Goal: Task Accomplishment & Management: Use online tool/utility

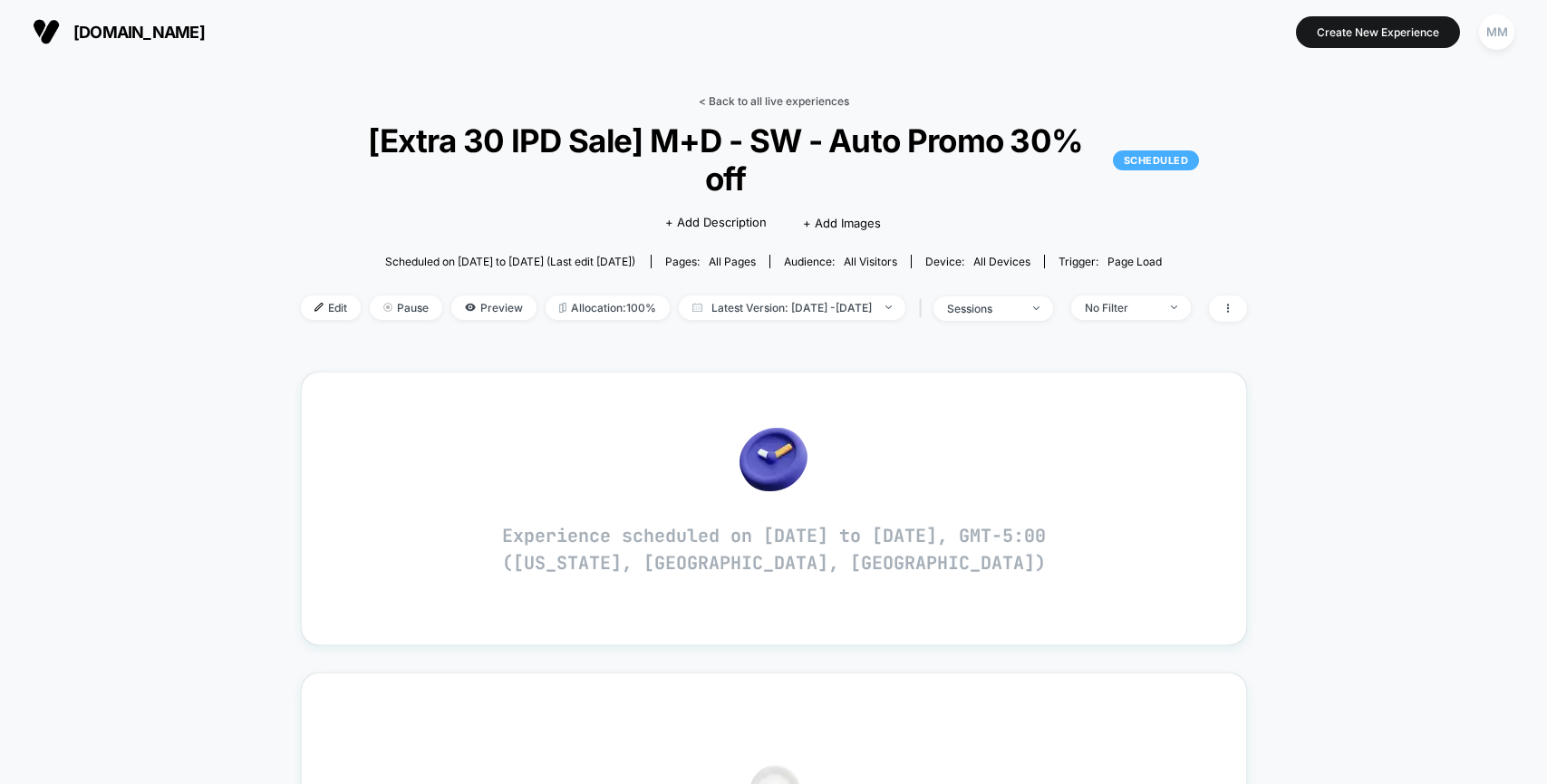
click at [811, 105] on link "< Back to all live experiences" at bounding box center [774, 101] width 150 height 13
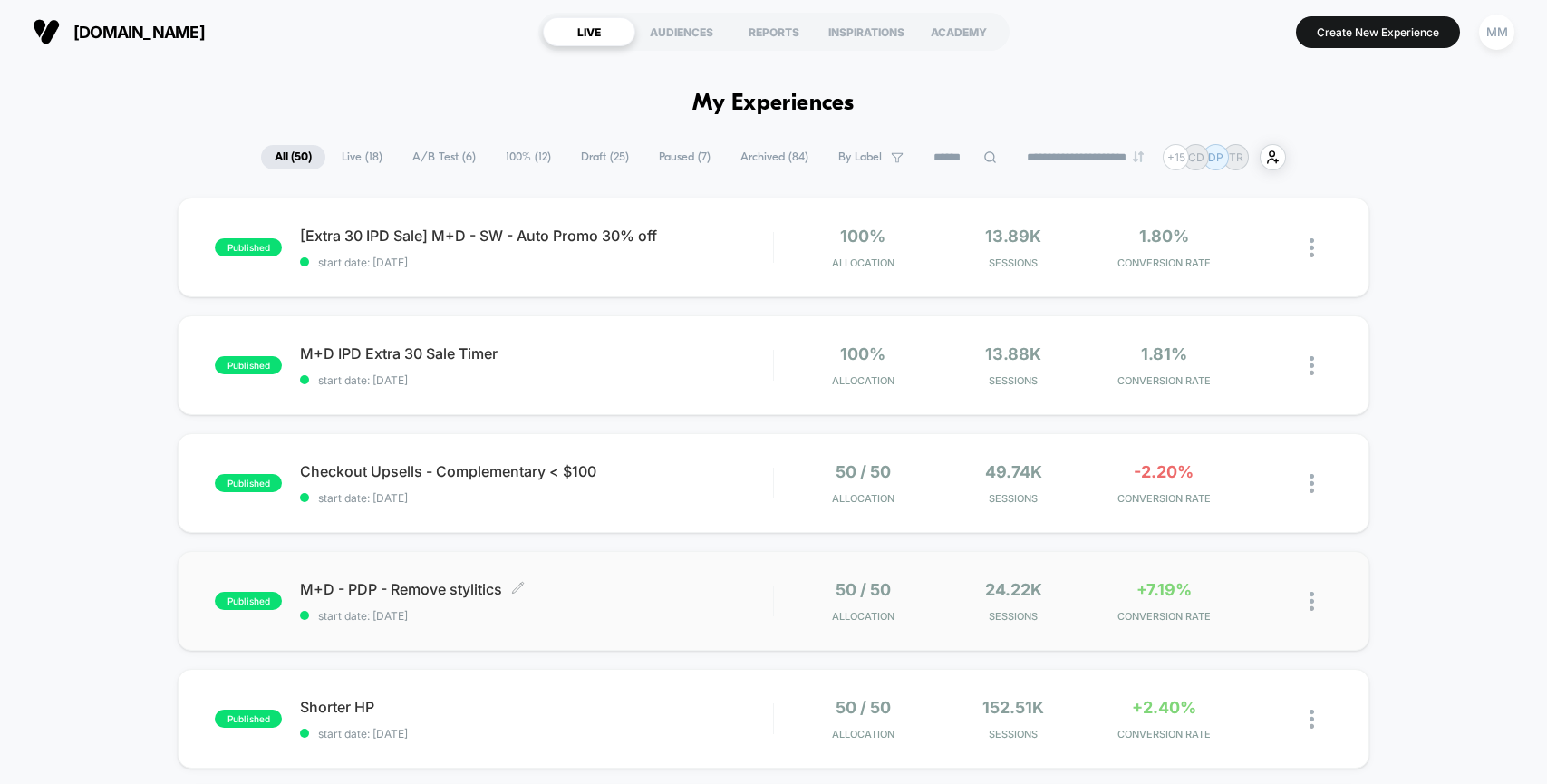
click at [679, 602] on div "M+D - PDP - Remove stylitics Click to edit experience details Click to edit exp…" at bounding box center [536, 601] width 473 height 43
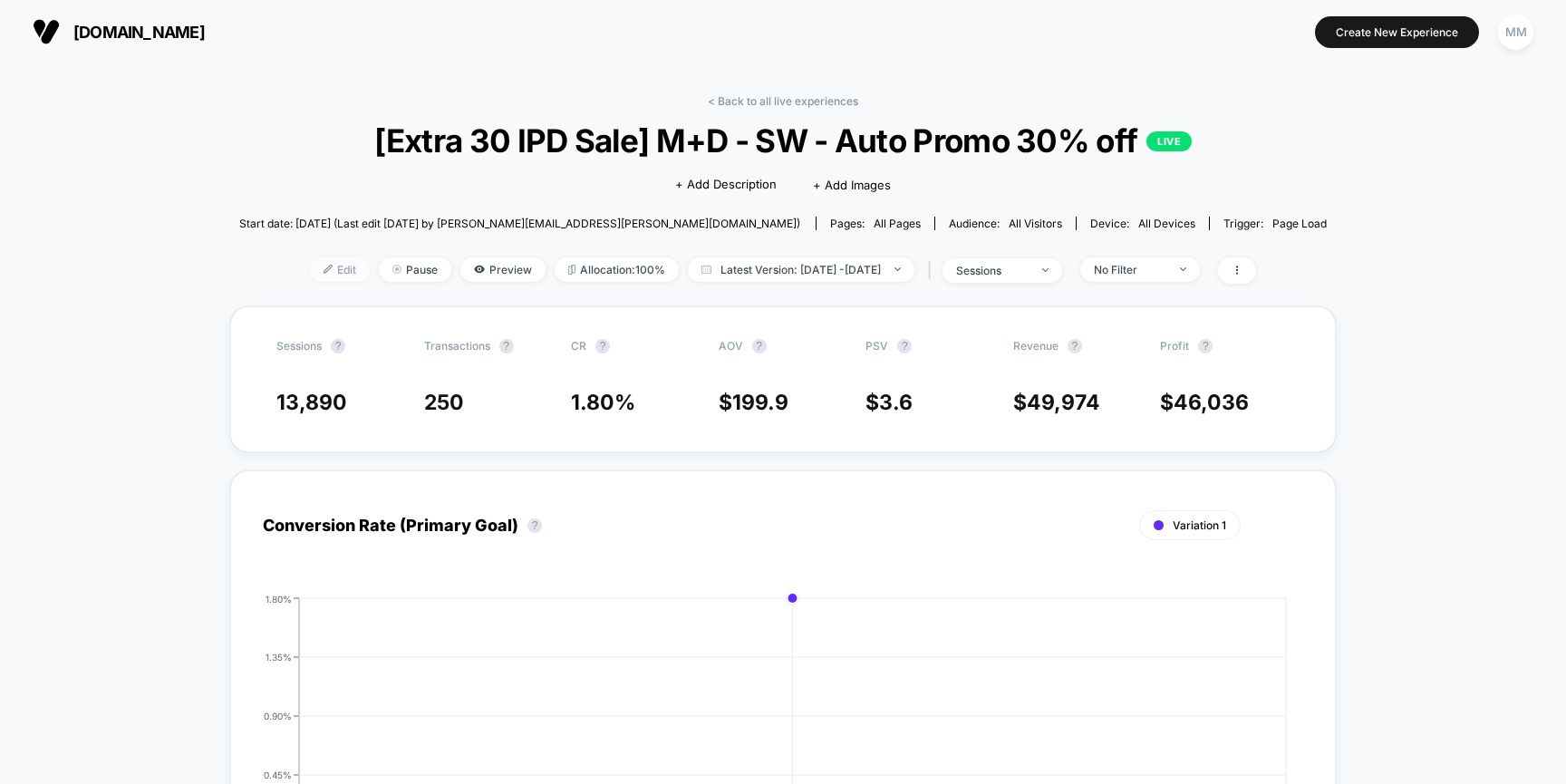
click at [310, 268] on span "Edit" at bounding box center [339, 270] width 60 height 25
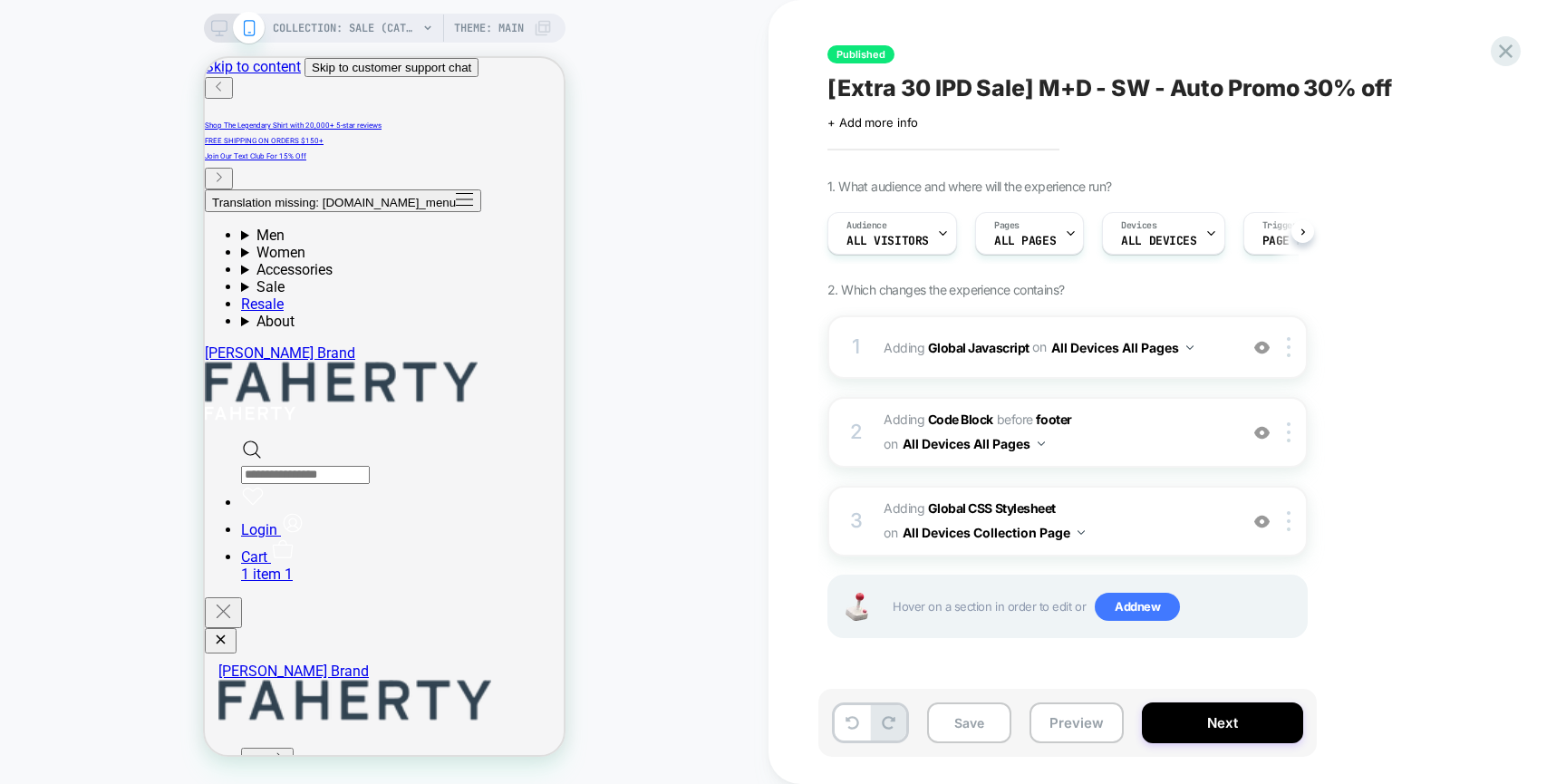
scroll to position [0, 1]
click at [960, 348] on b "Global Javascript" at bounding box center [978, 347] width 102 height 15
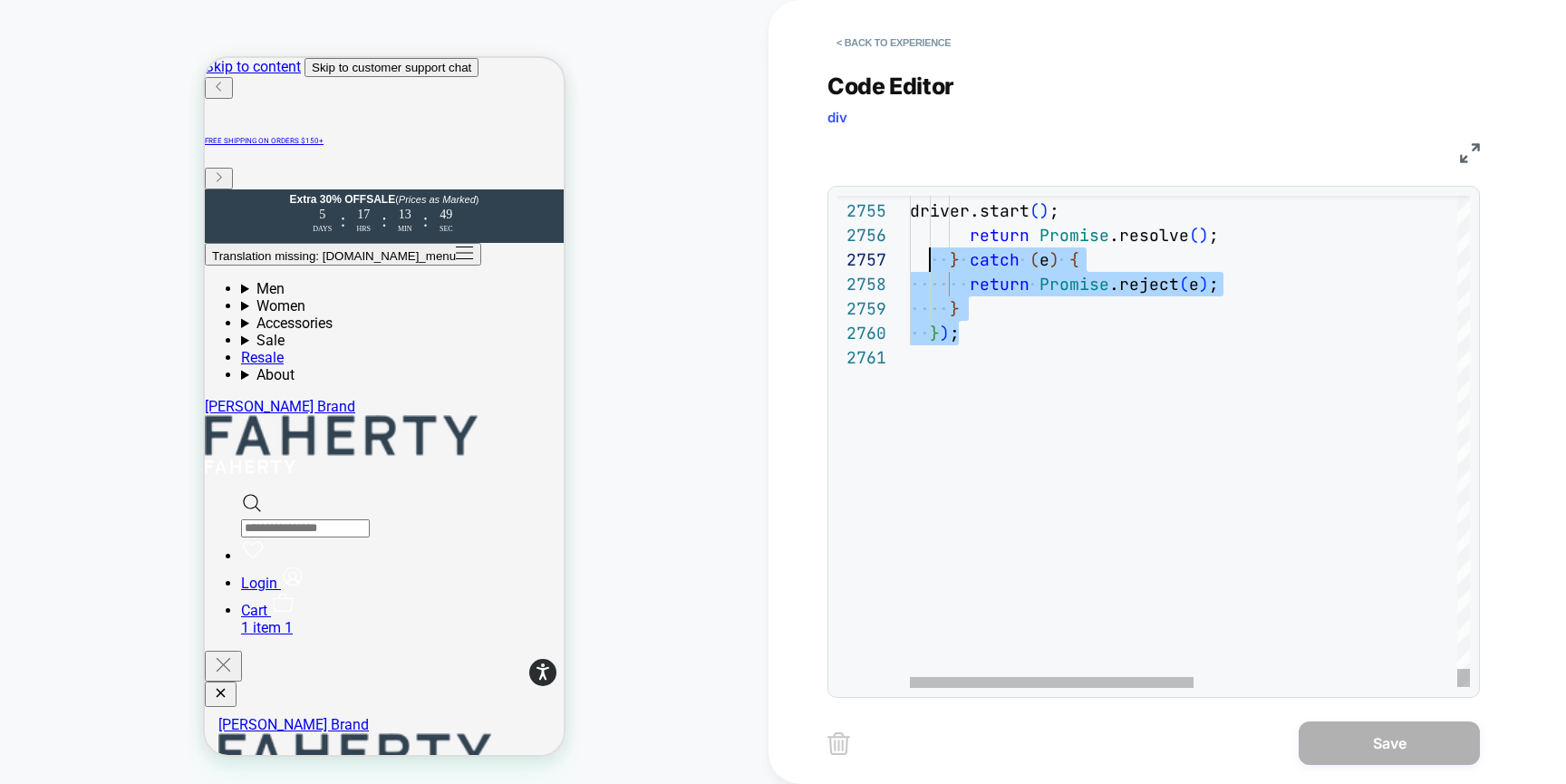
scroll to position [123, 20]
drag, startPoint x: 976, startPoint y: 328, endPoint x: 927, endPoint y: 243, distance: 98.1
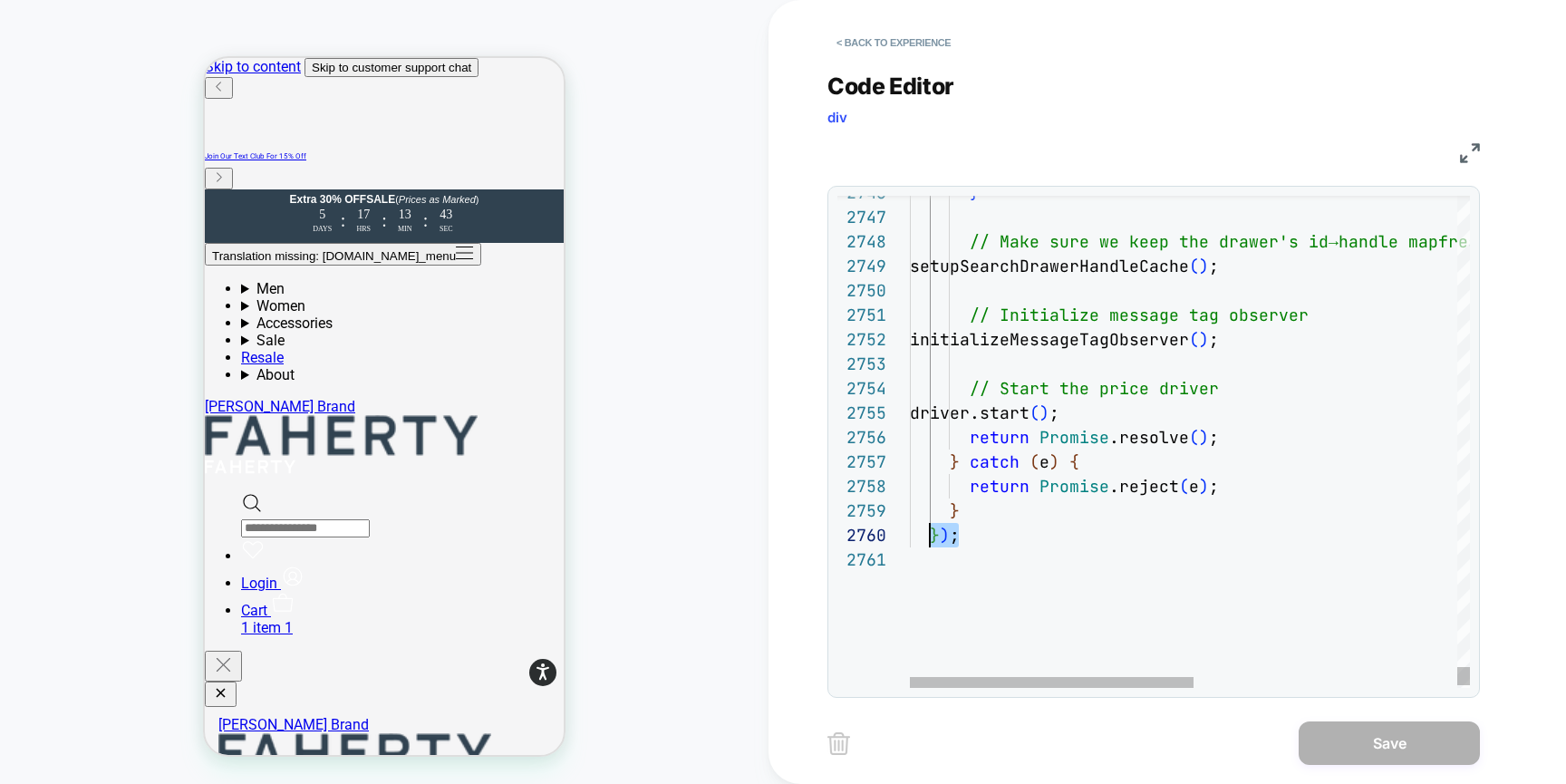
scroll to position [220, 10]
drag, startPoint x: 962, startPoint y: 533, endPoint x: 922, endPoint y: 533, distance: 40.0
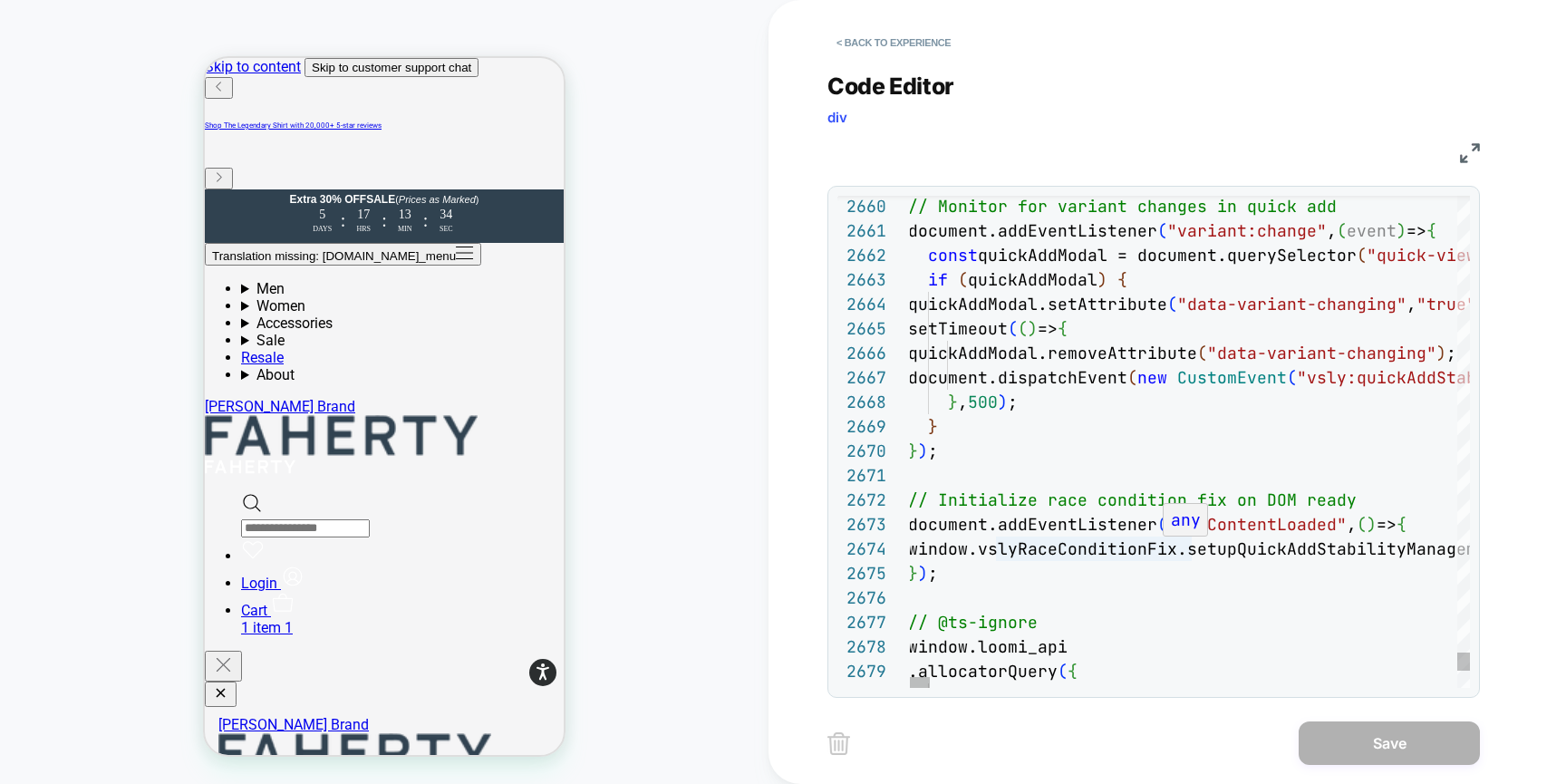
click at [1204, 522] on div "any" at bounding box center [1187, 519] width 46 height 31
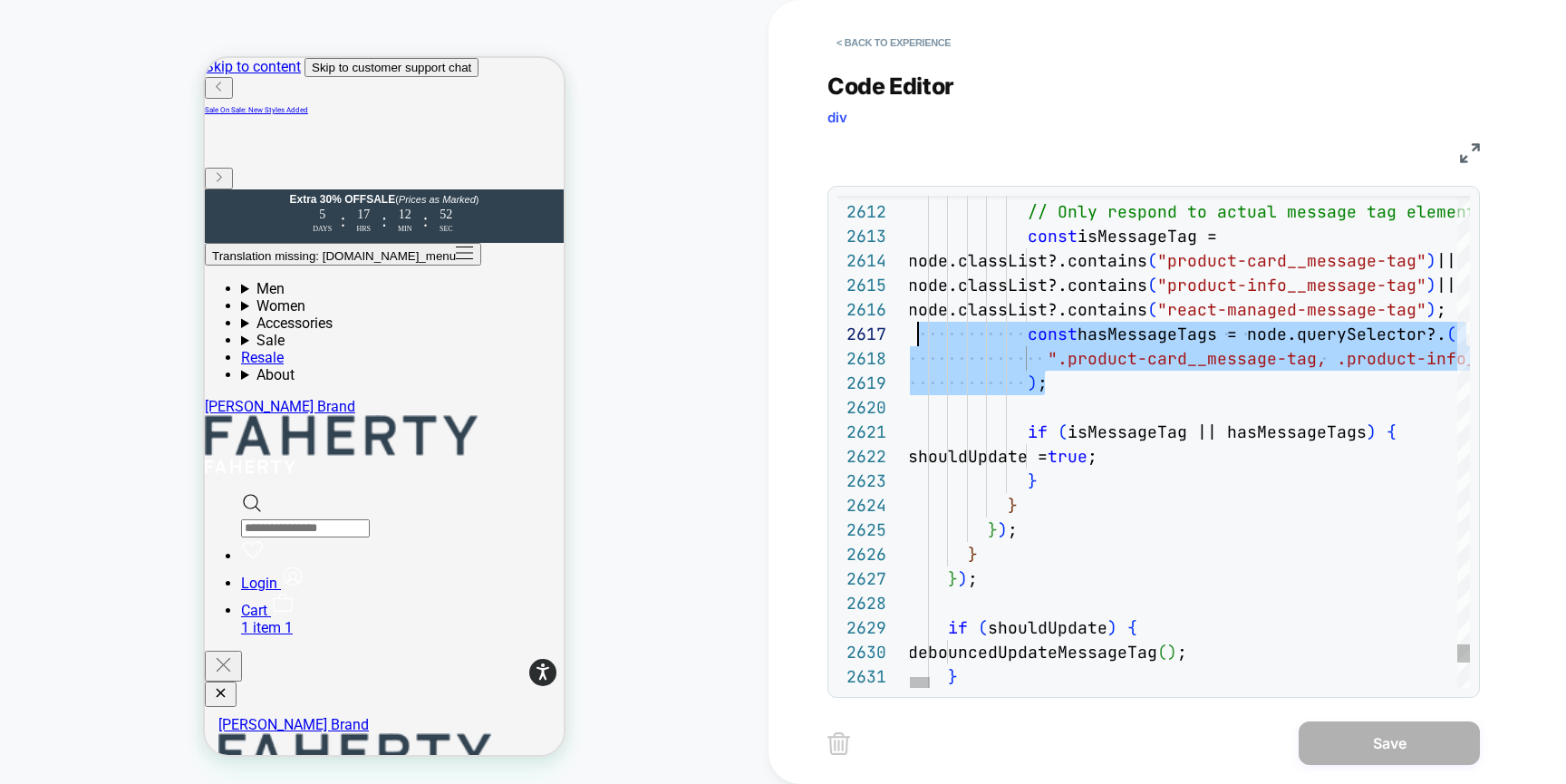
scroll to position [146, 0]
drag, startPoint x: 1084, startPoint y: 386, endPoint x: 909, endPoint y: 338, distance: 181.5
click at [909, 338] on div "2626 2627 2625 2623 2624 2622 2620 2621 2619 2617 2618 2616 2614 2615 2613 2612…" at bounding box center [1153, 442] width 632 height 492
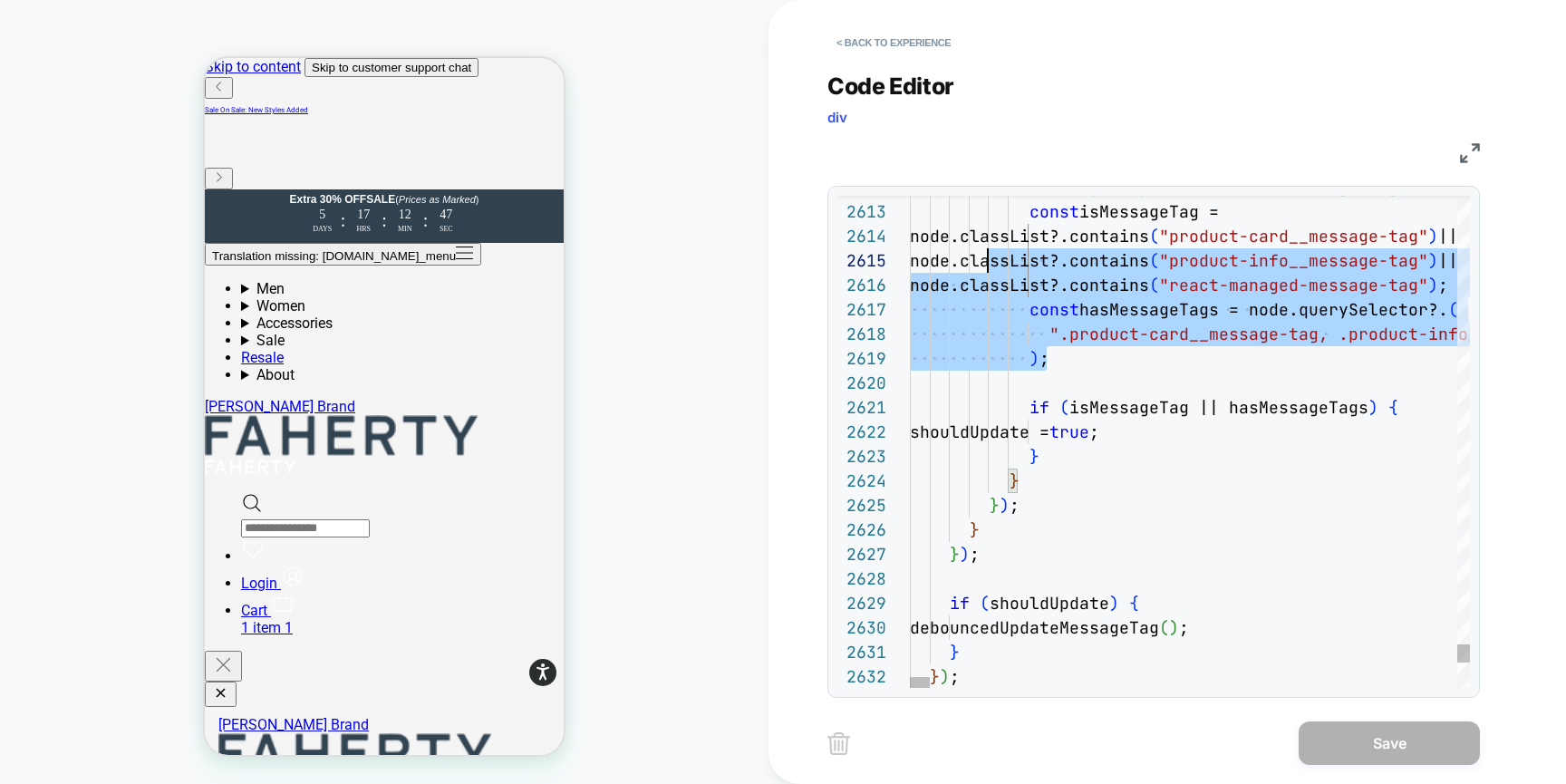
scroll to position [48, 48]
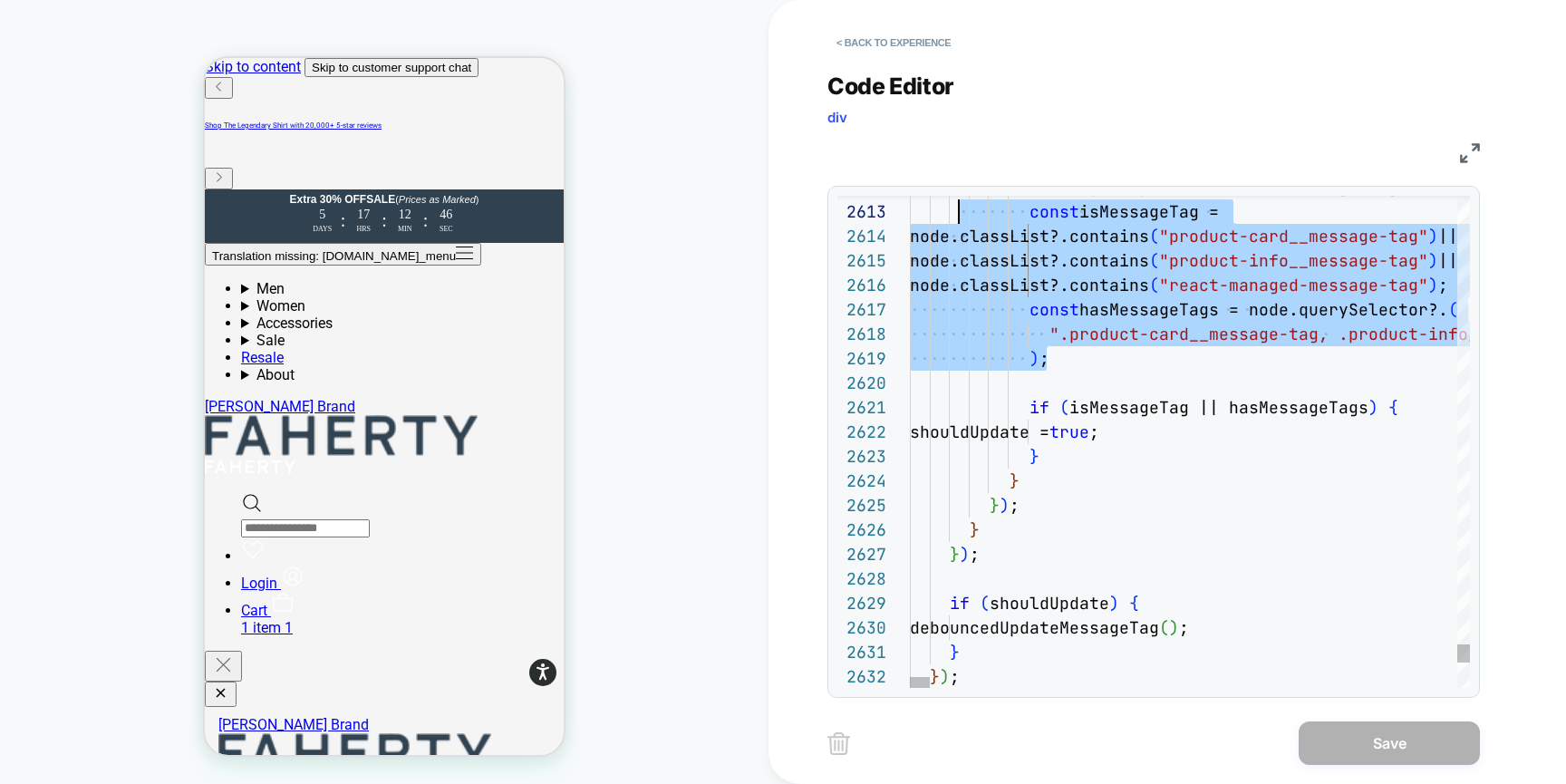
drag, startPoint x: 1052, startPoint y: 356, endPoint x: 957, endPoint y: 219, distance: 166.7
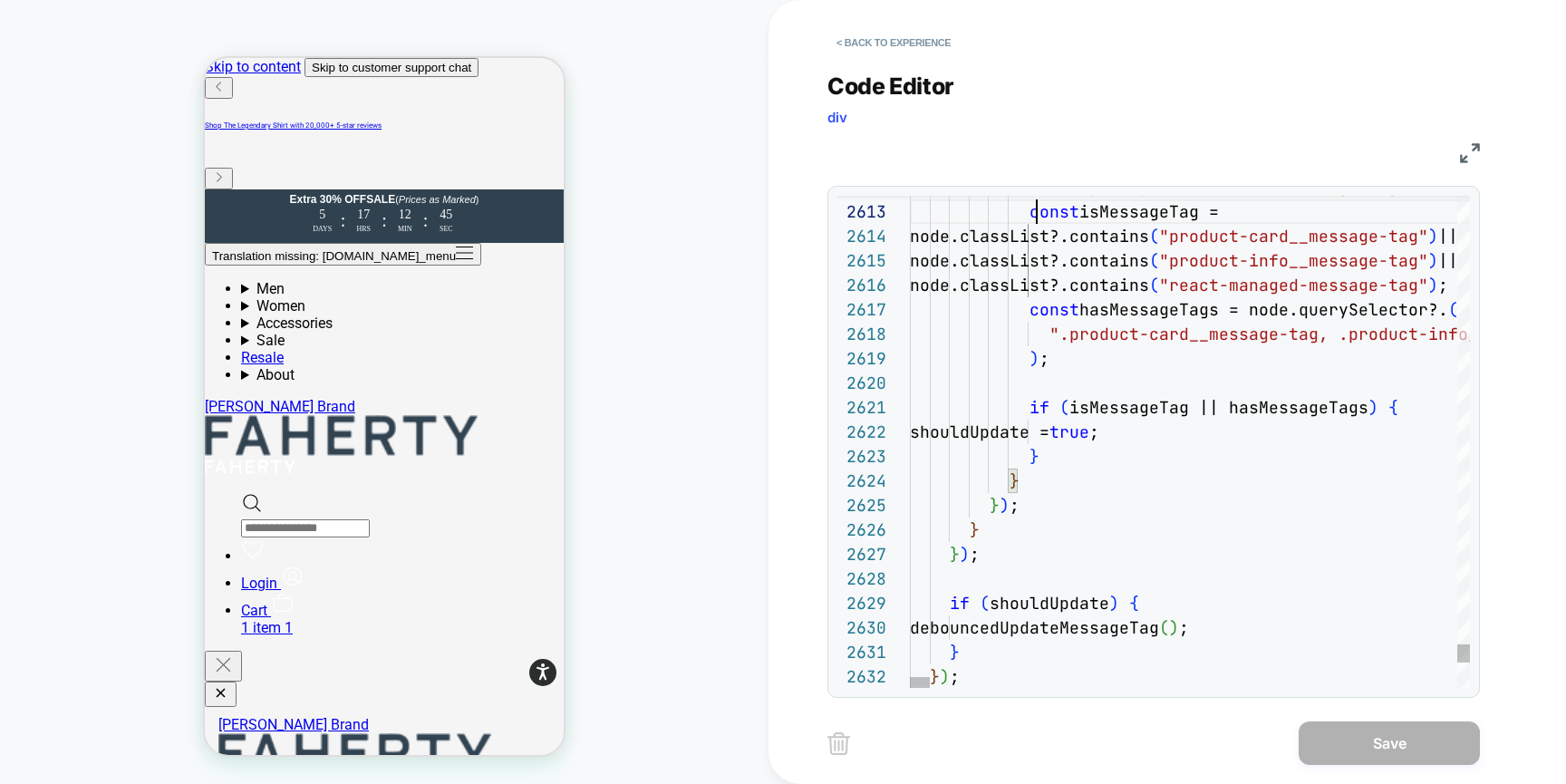
scroll to position [48, 118]
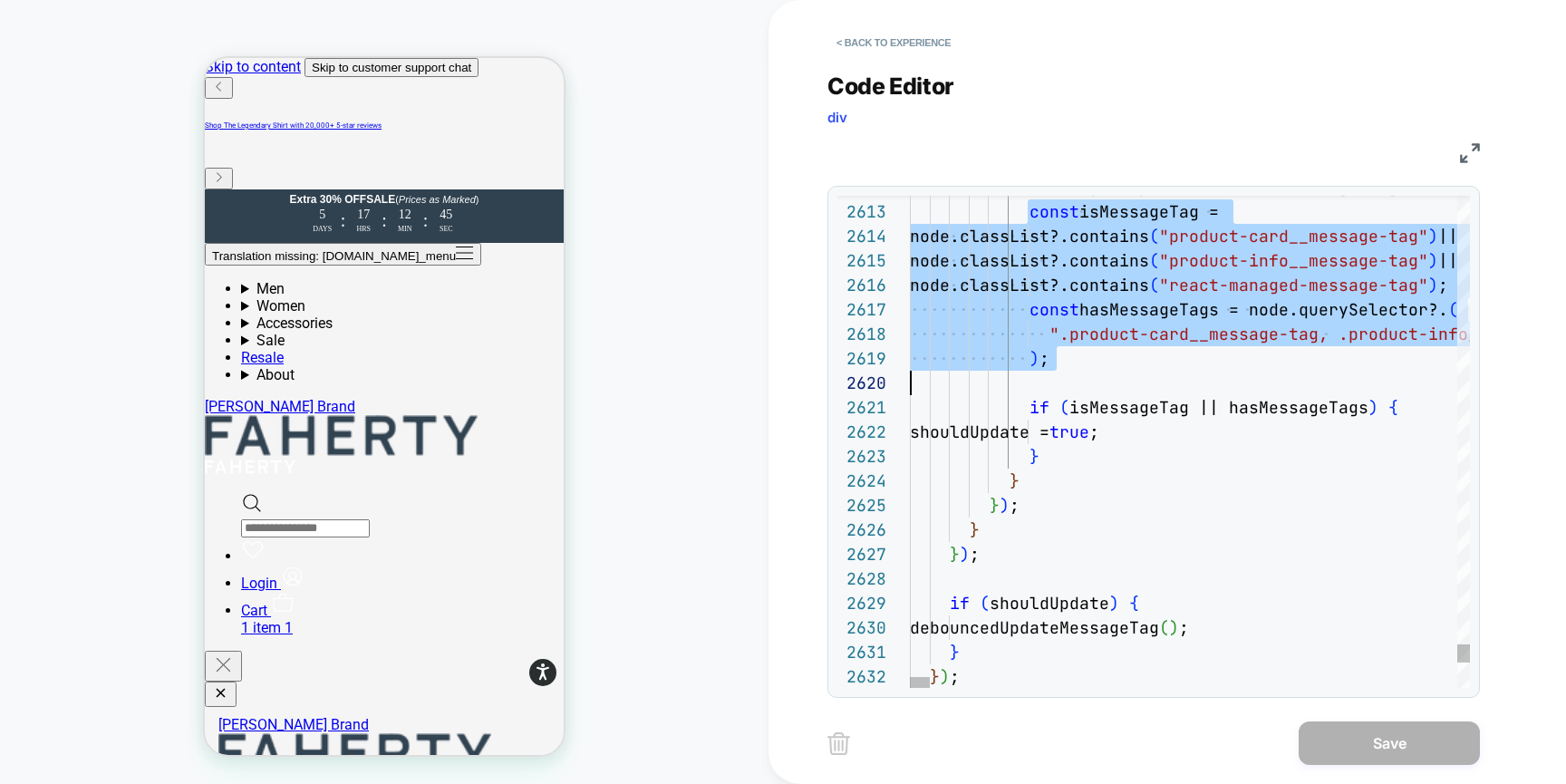
drag, startPoint x: 1032, startPoint y: 218, endPoint x: 1037, endPoint y: 375, distance: 157.1
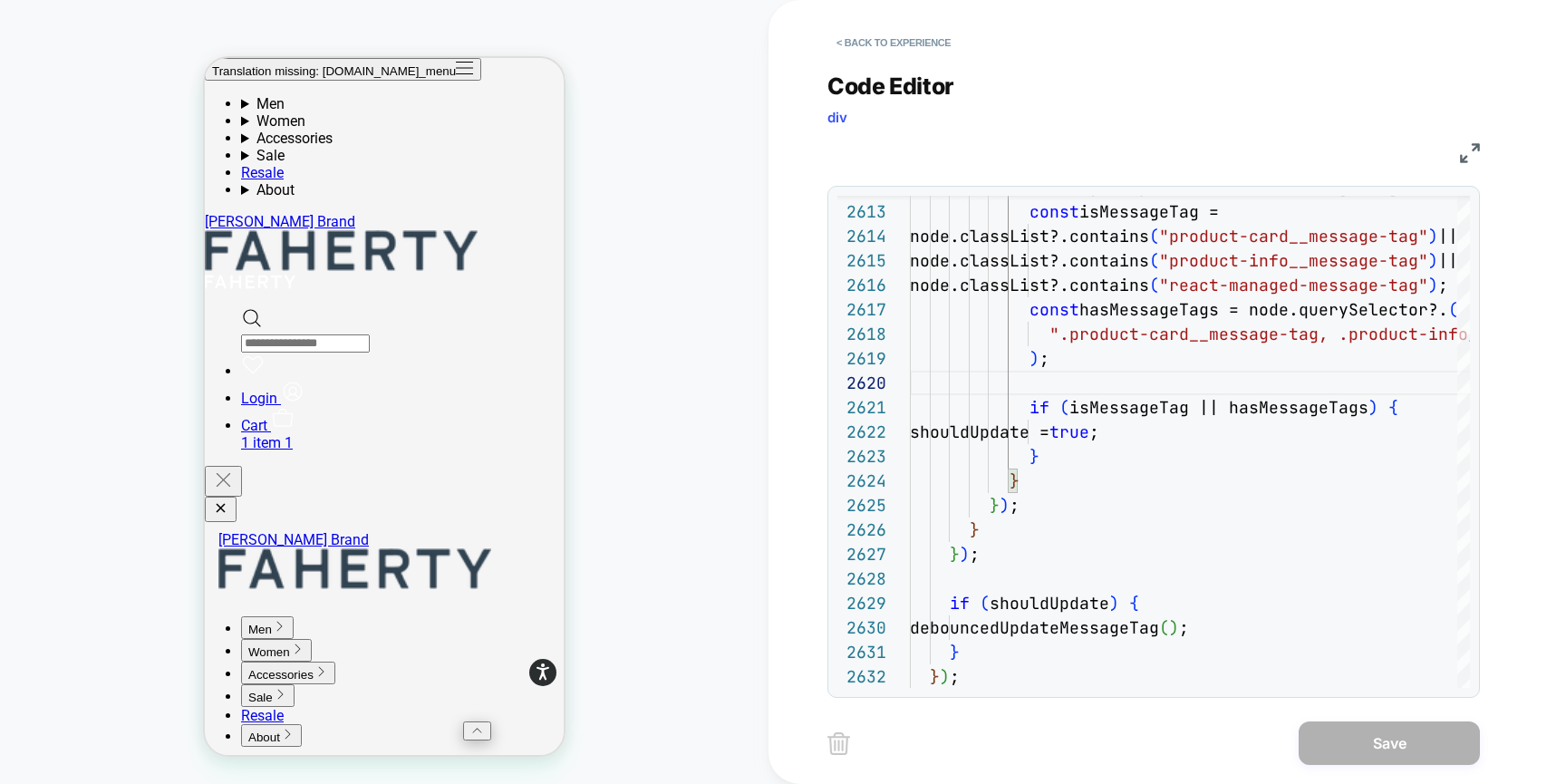
scroll to position [0, 776]
type textarea "**********"
